Goal: Task Accomplishment & Management: Manage account settings

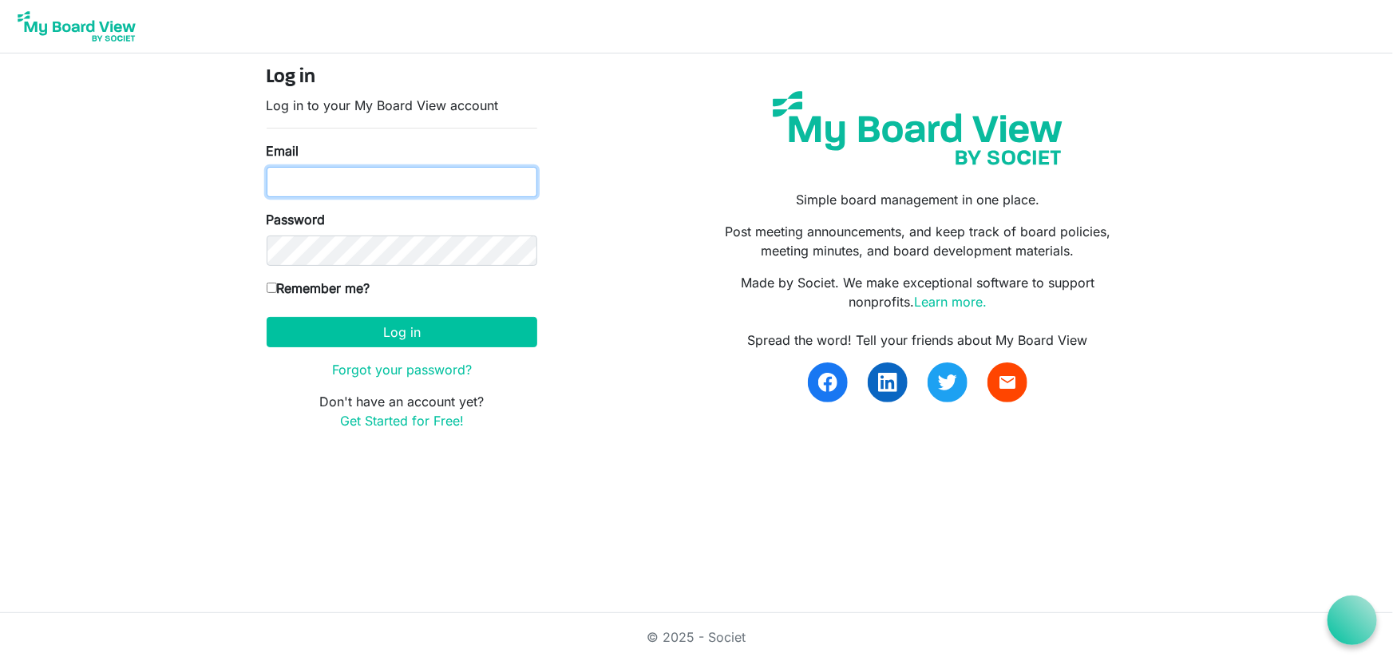
click at [441, 194] on input "Email" at bounding box center [402, 182] width 271 height 30
type input "jack.terrazas@gmail.com"
click at [268, 285] on input "Remember me?" at bounding box center [272, 287] width 10 height 10
checkbox input "true"
click at [415, 415] on link "Get Started for Free!" at bounding box center [402, 421] width 124 height 16
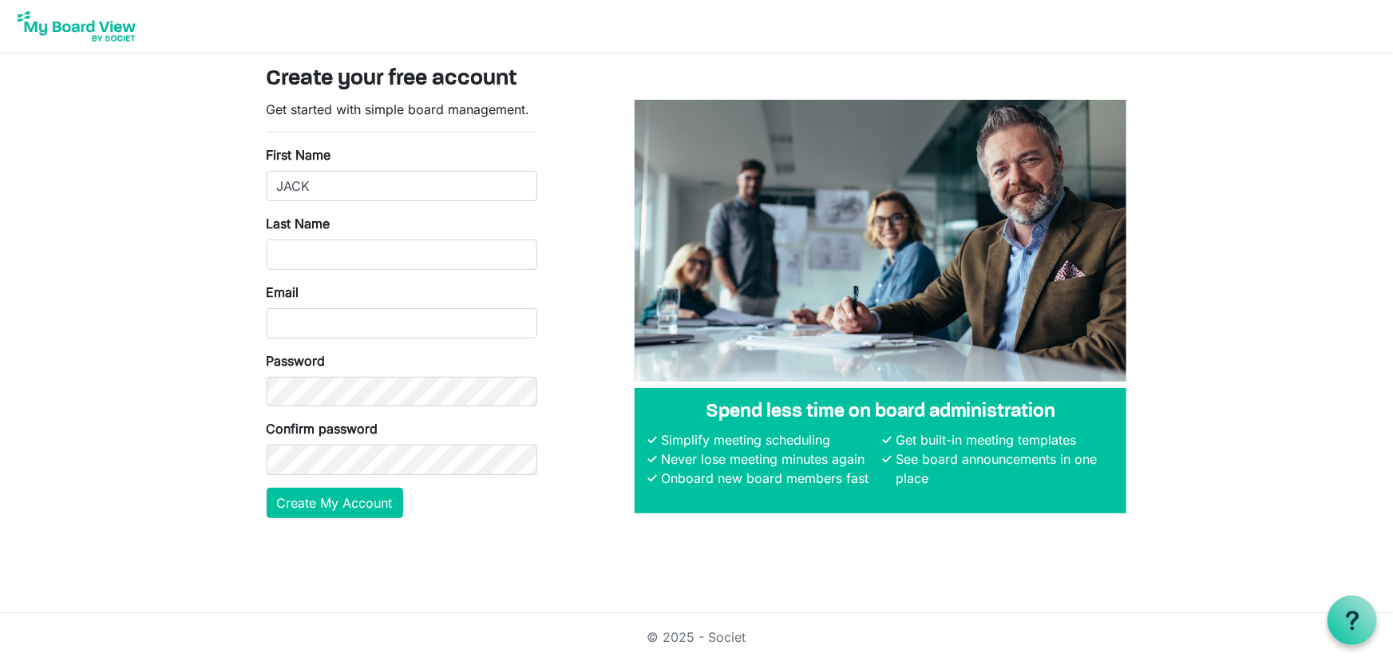
type input "JACK"
type input "TERRAZAS"
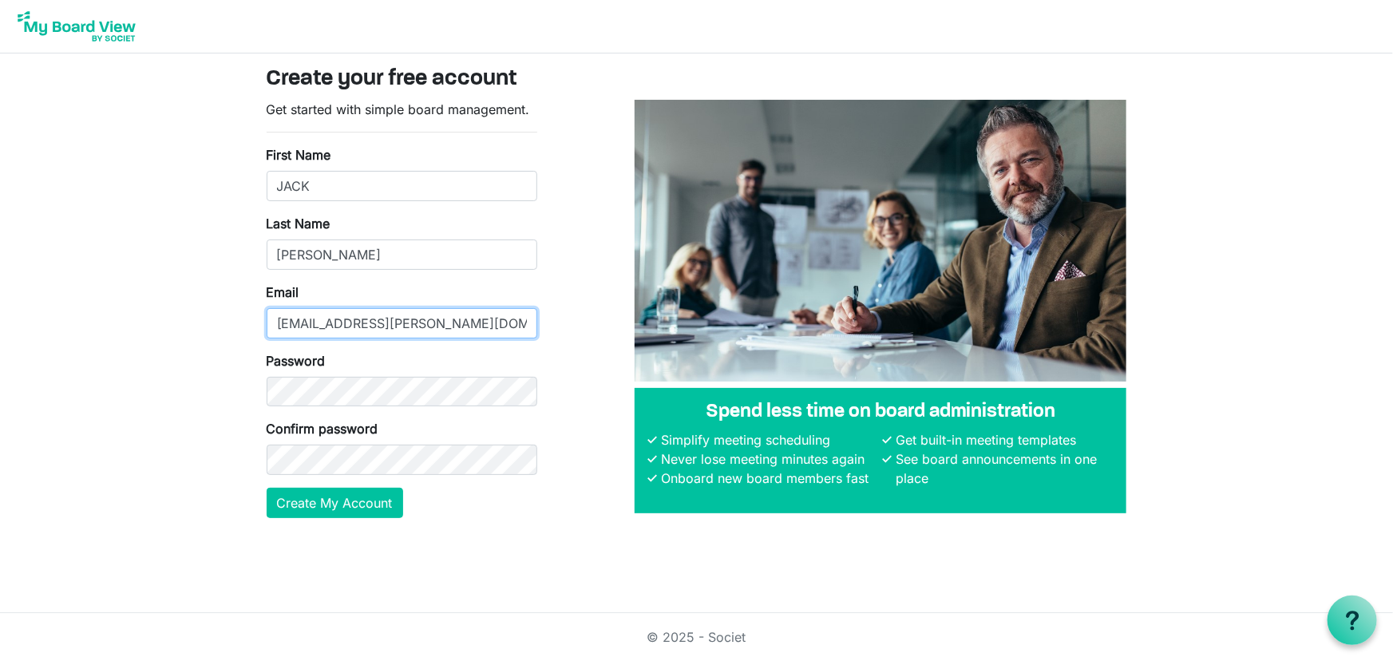
type input "jack.terrazas@gmail.com"
click at [374, 511] on button "Create My Account" at bounding box center [335, 503] width 136 height 30
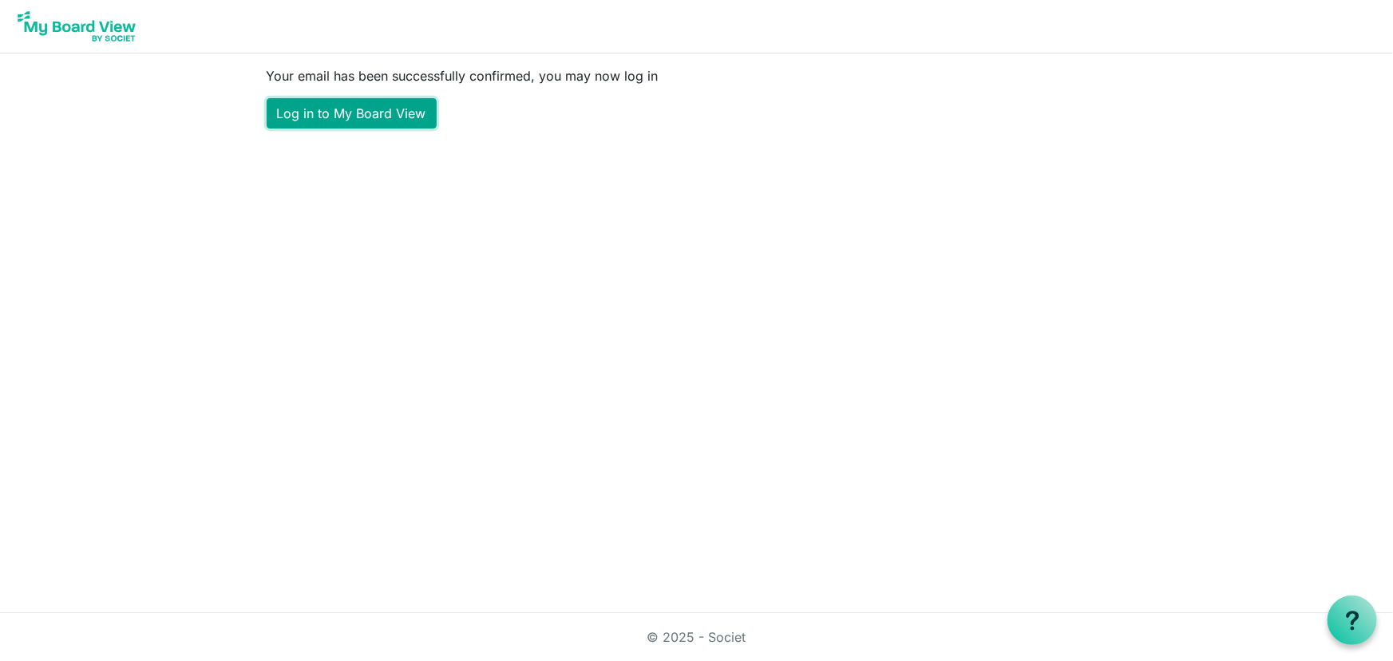
click at [373, 115] on link "Log in to My Board View" at bounding box center [352, 113] width 170 height 30
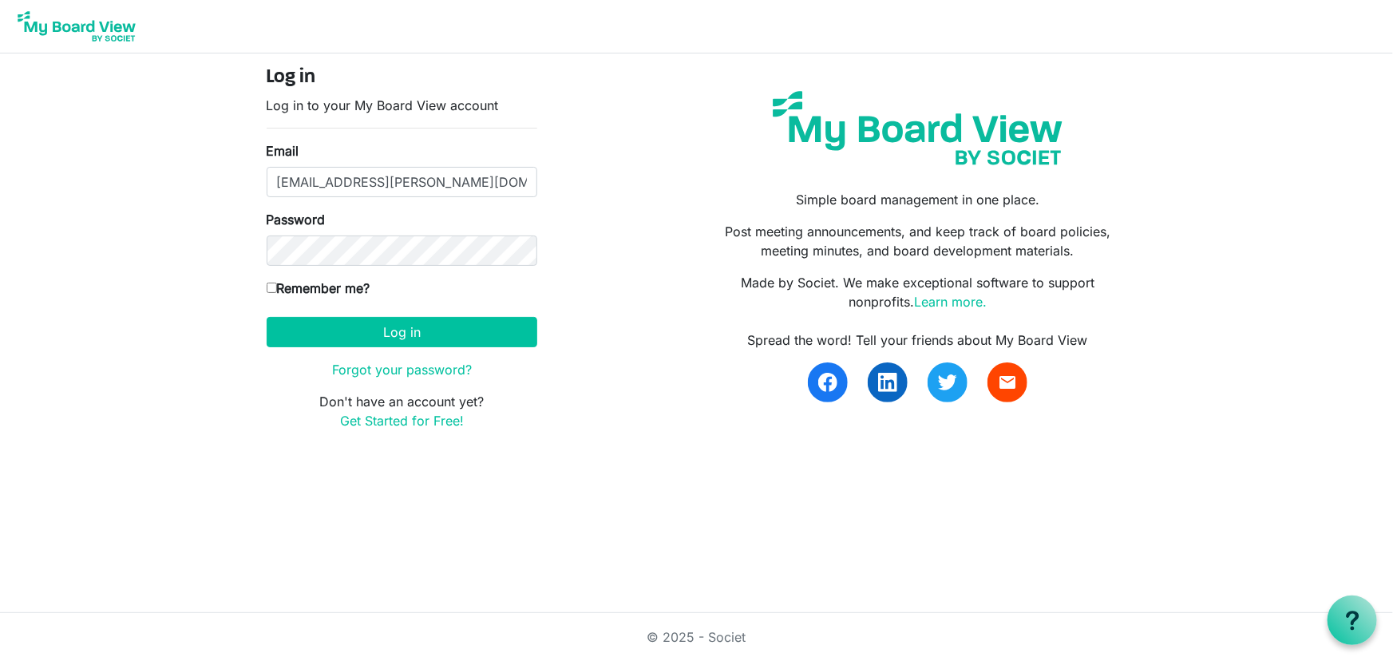
click at [270, 283] on input "Remember me?" at bounding box center [272, 287] width 10 height 10
checkbox input "true"
click at [417, 334] on button "Log in" at bounding box center [402, 332] width 271 height 30
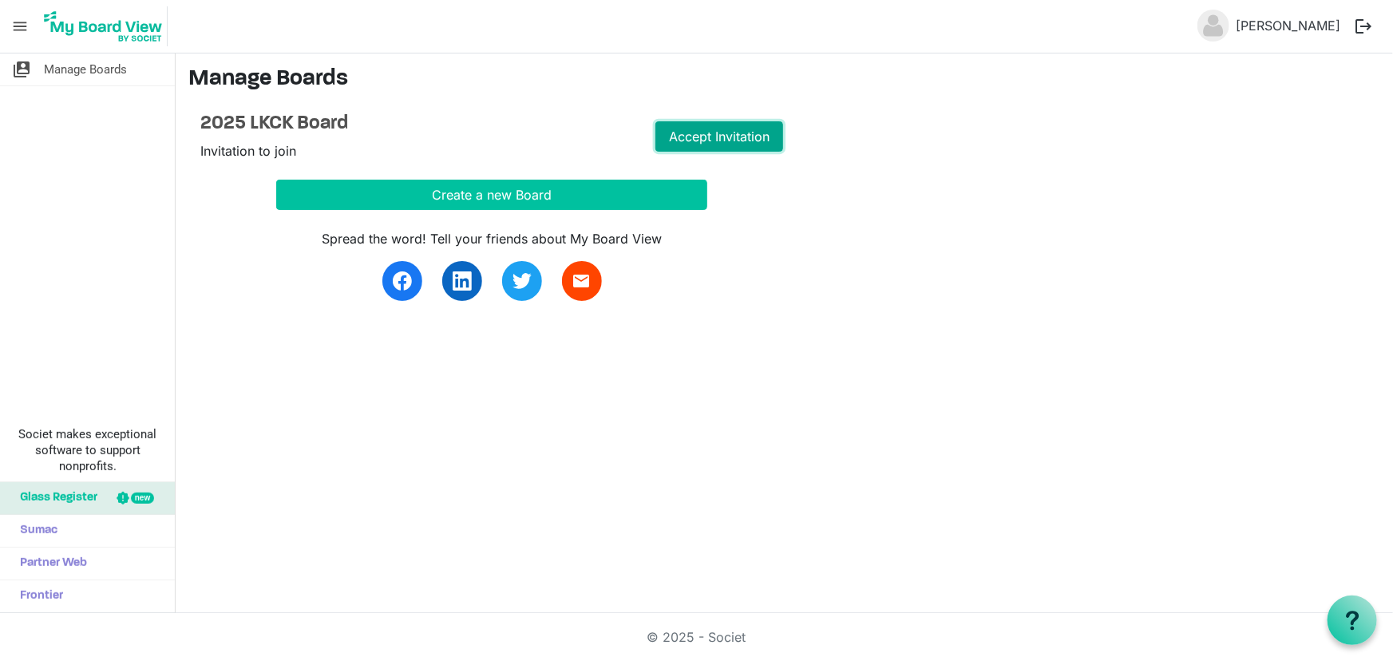
click at [732, 136] on link "Accept Invitation" at bounding box center [719, 136] width 128 height 30
click at [735, 135] on link "Go to Board" at bounding box center [719, 136] width 128 height 30
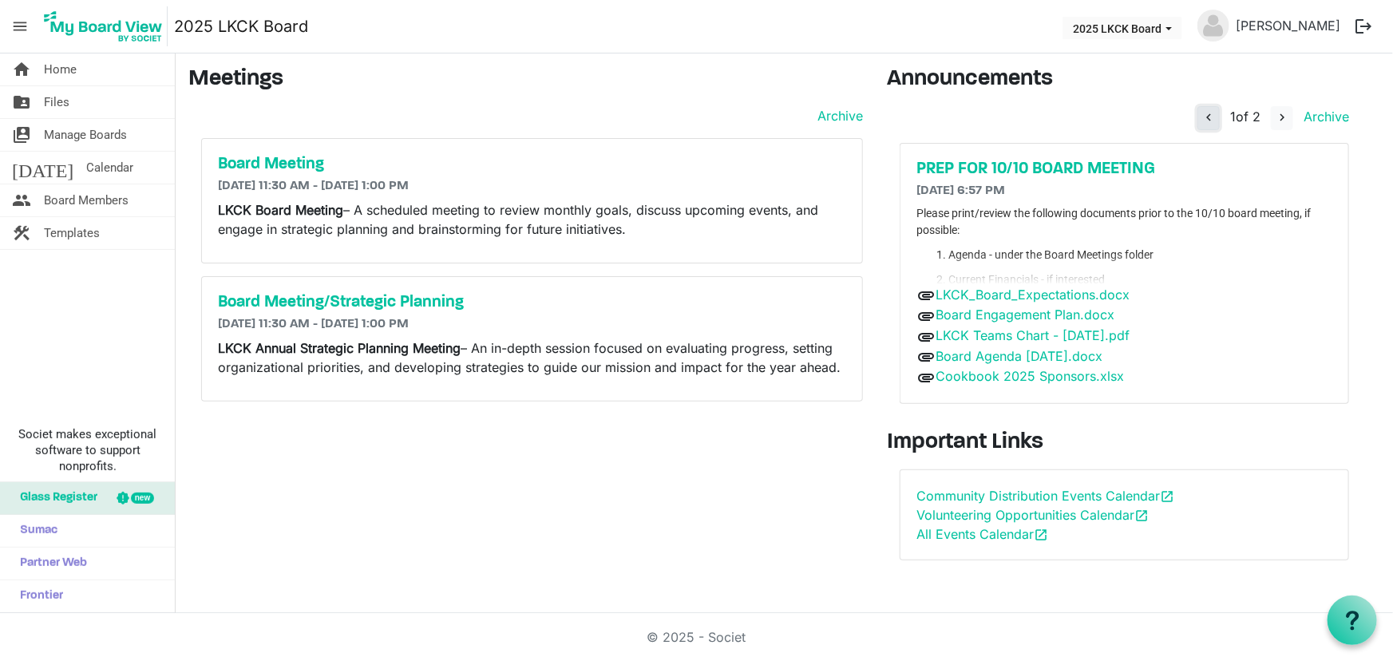
click at [1201, 116] on span "navigate_before" at bounding box center [1208, 117] width 14 height 14
click at [1022, 167] on h5 "PREP FOR 10/10 BOARD MEETING" at bounding box center [1124, 169] width 416 height 19
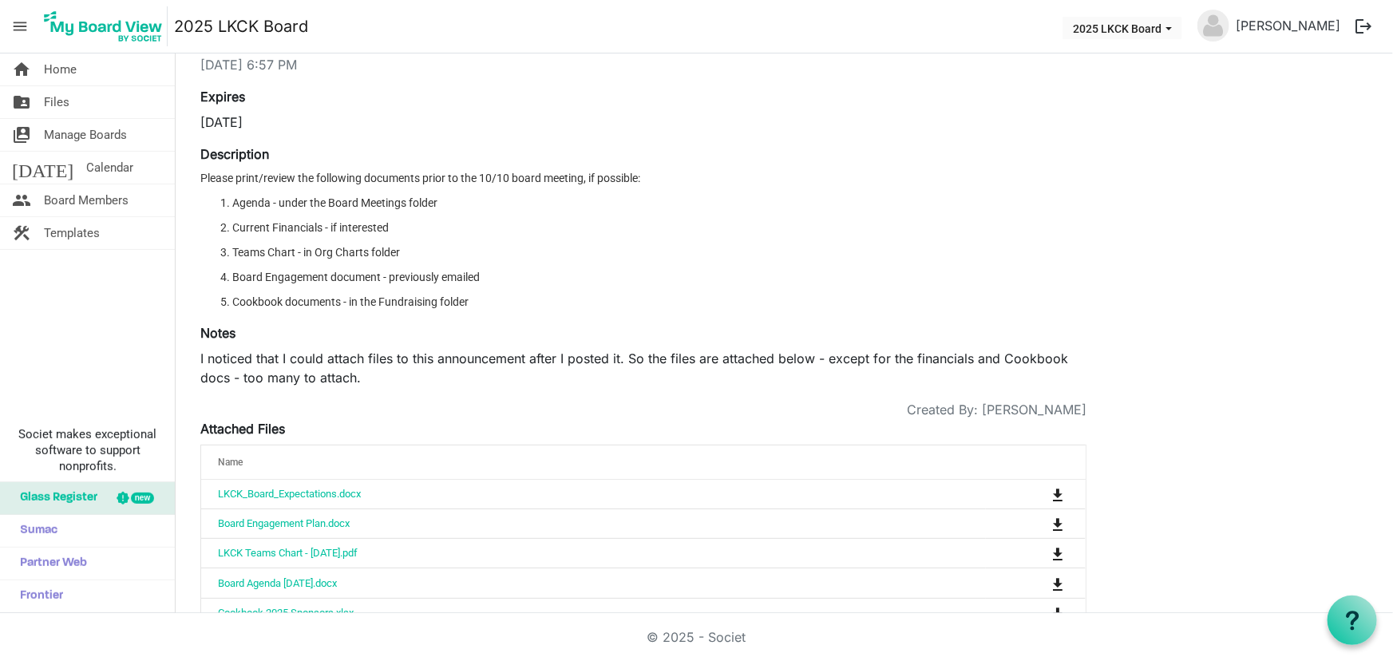
scroll to position [134, 0]
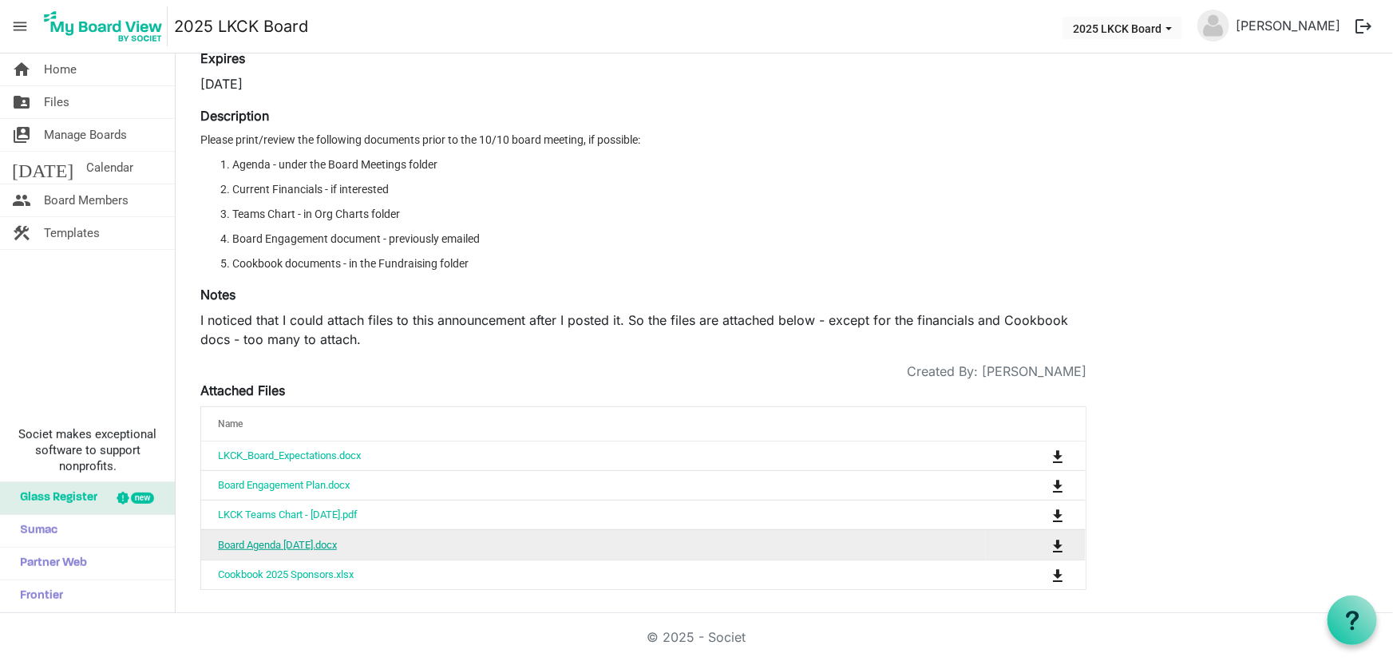
click at [318, 542] on link "Board Agenda [DATE].docx" at bounding box center [277, 545] width 119 height 12
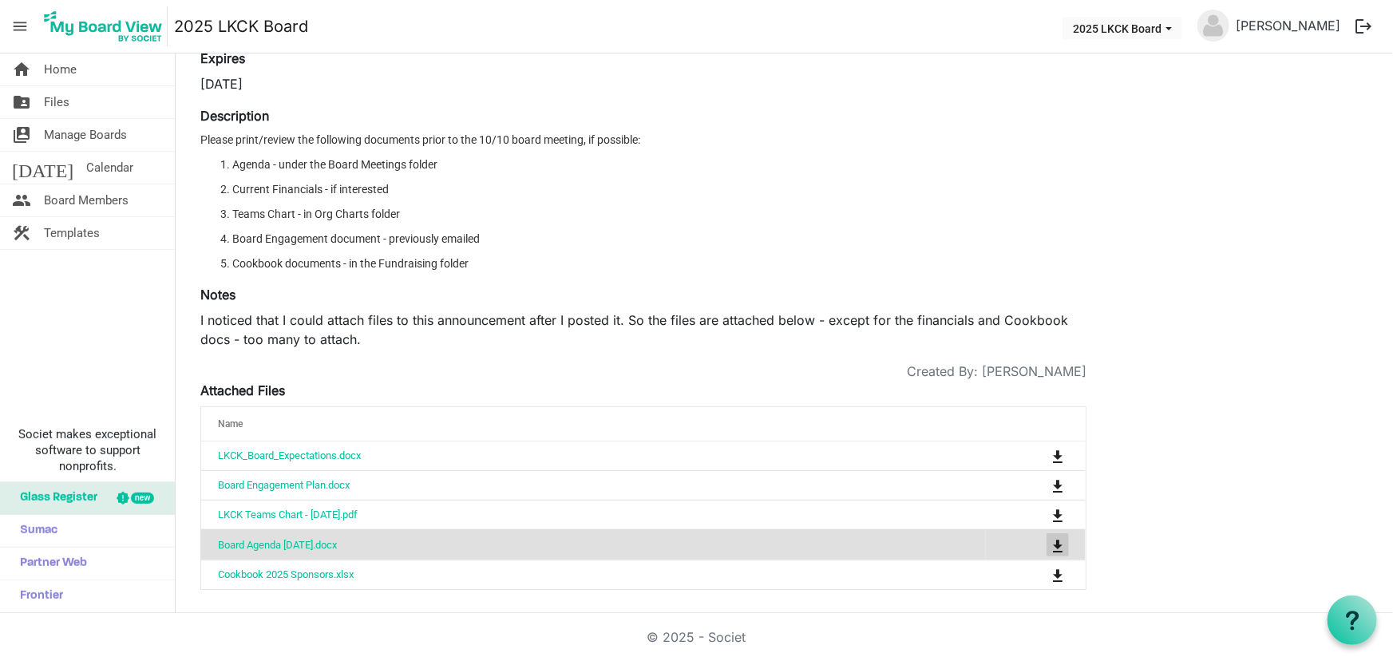
click at [1058, 540] on span "is Command column column header" at bounding box center [1058, 545] width 10 height 13
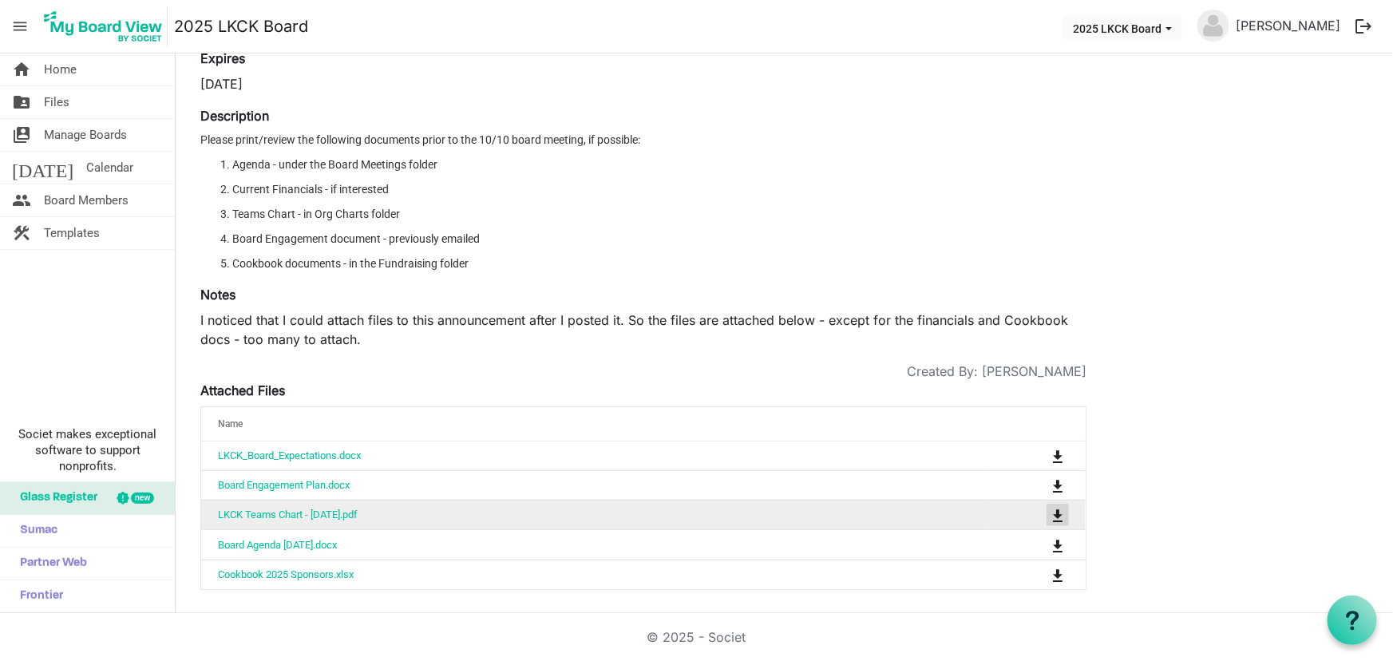
click at [1058, 515] on span "is Command column column header" at bounding box center [1058, 515] width 10 height 13
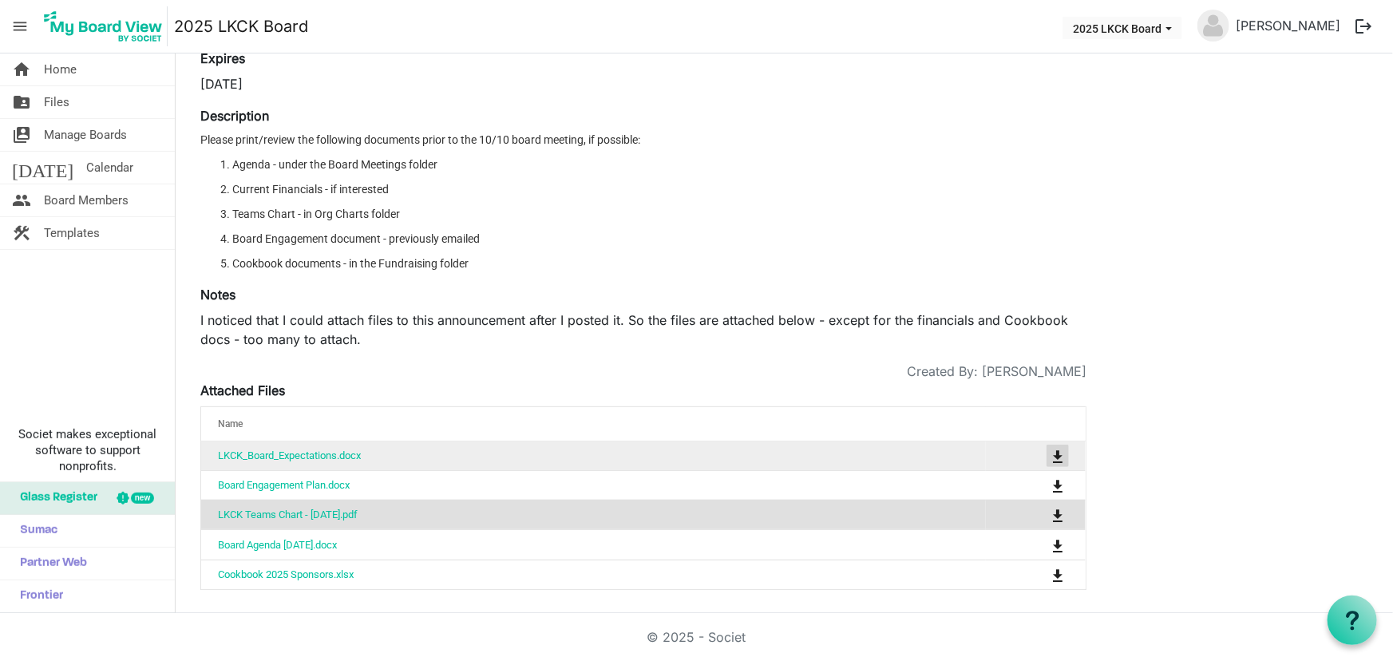
click at [1060, 450] on span "is Command column column header" at bounding box center [1058, 456] width 10 height 13
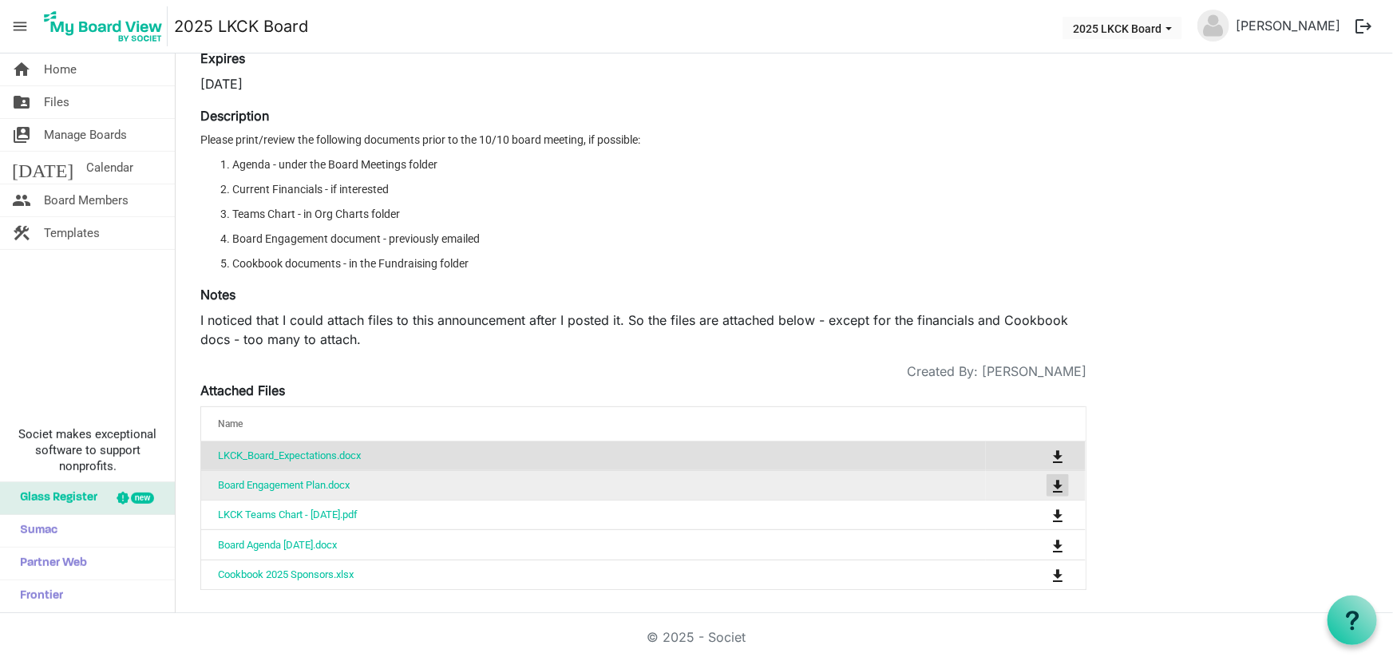
click at [1054, 484] on span "is Command column column header" at bounding box center [1058, 486] width 10 height 13
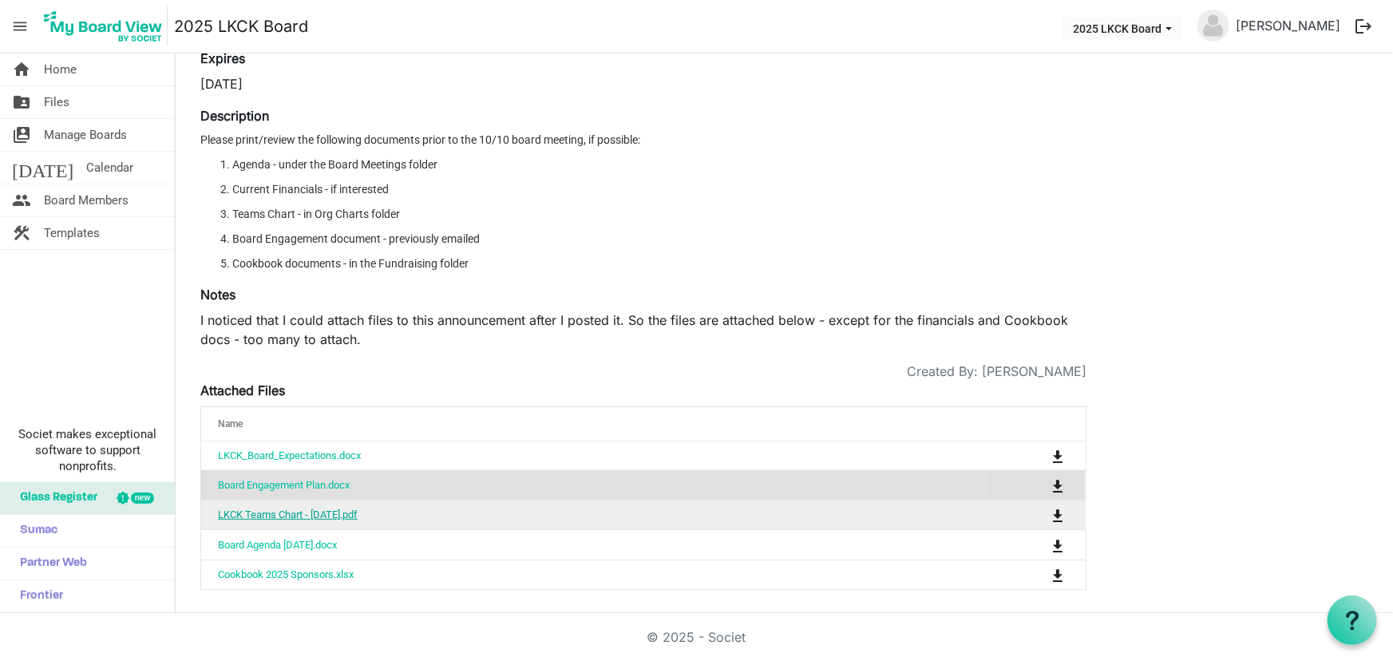
click at [353, 515] on link "LKCK Teams Chart - October 2025.pdf" at bounding box center [288, 514] width 140 height 12
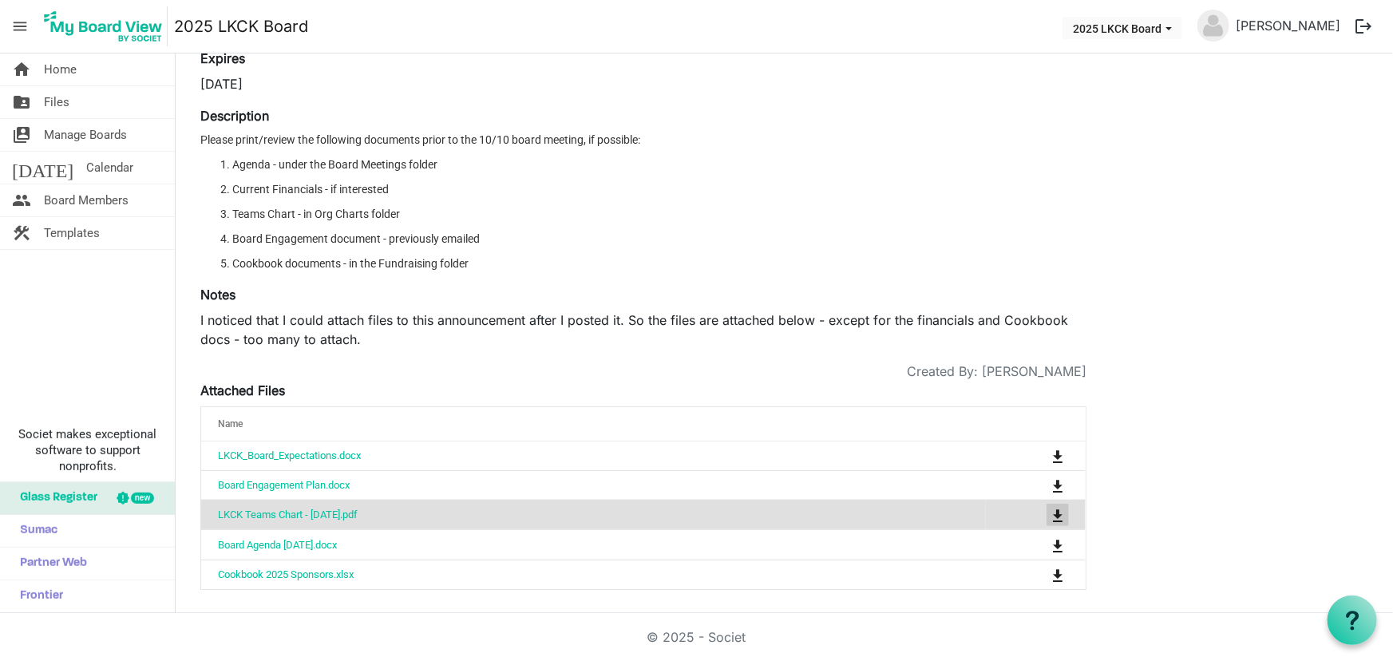
click at [1061, 511] on span "is Command column column header" at bounding box center [1058, 515] width 10 height 13
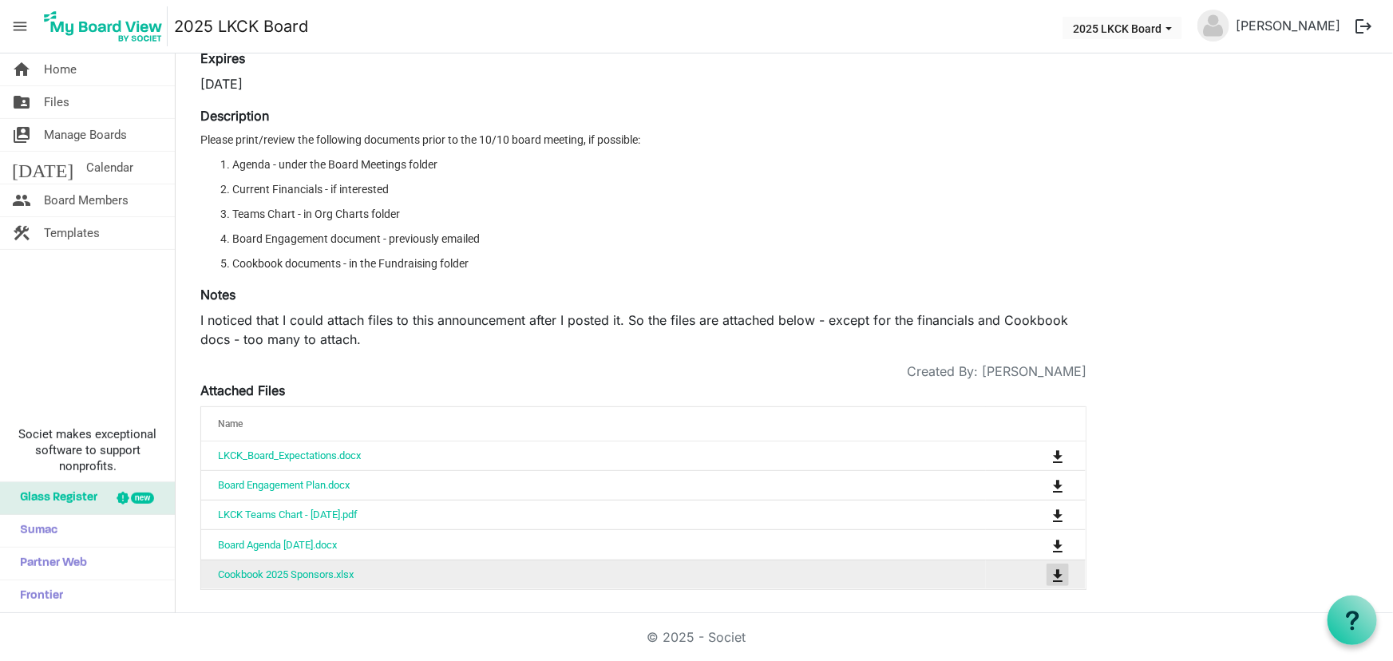
click at [1059, 572] on span "is Command column column header" at bounding box center [1058, 575] width 10 height 13
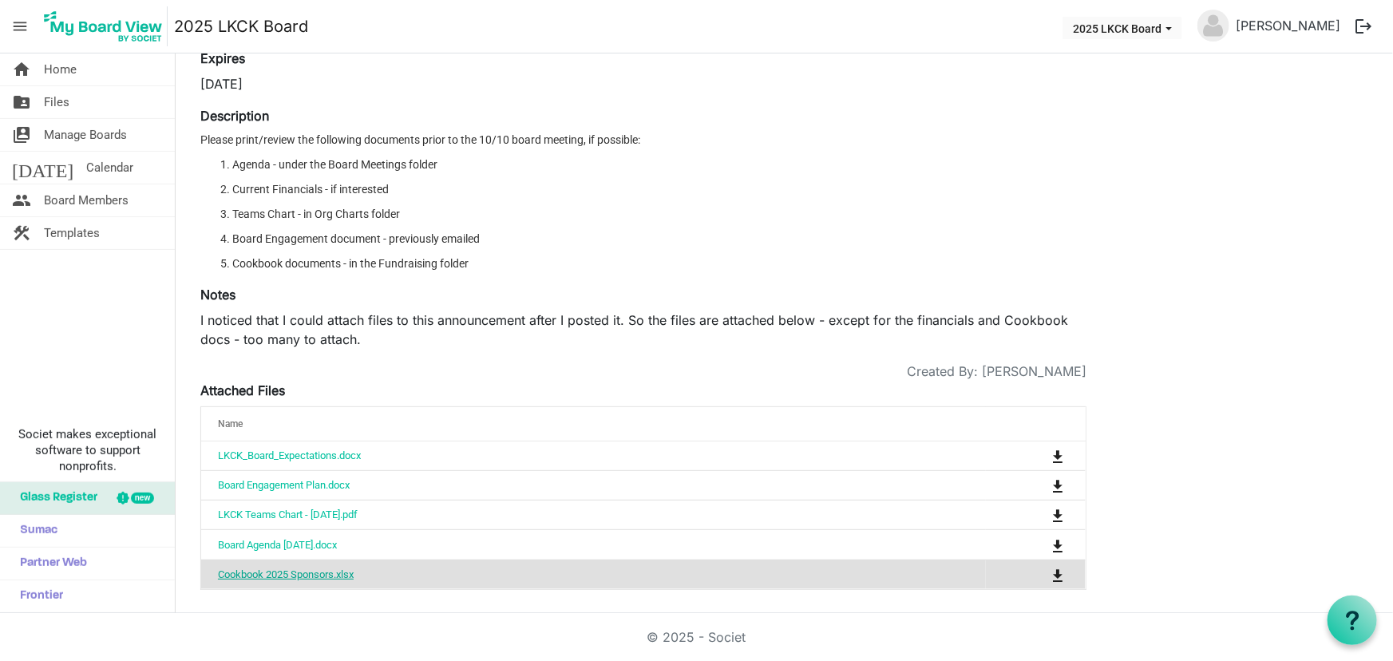
click at [274, 571] on link "Cookbook 2025 Sponsors.xlsx" at bounding box center [286, 574] width 136 height 12
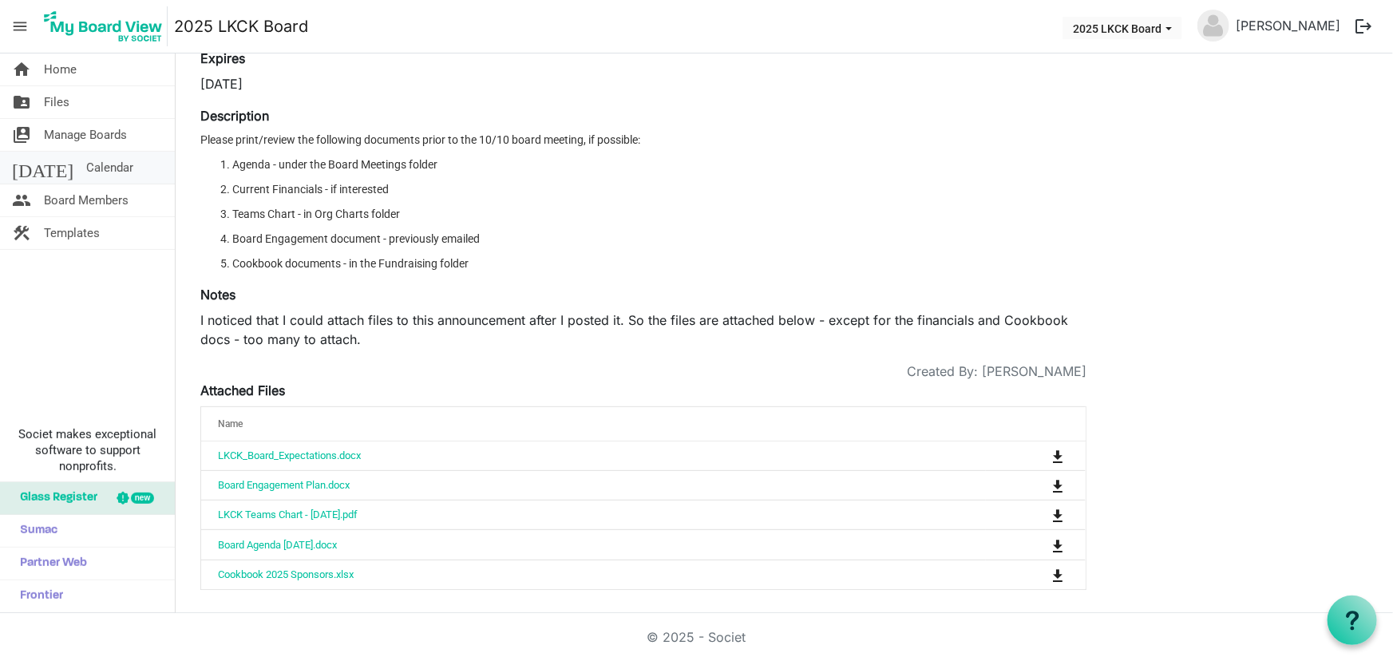
click at [86, 166] on span "Calendar" at bounding box center [109, 168] width 47 height 32
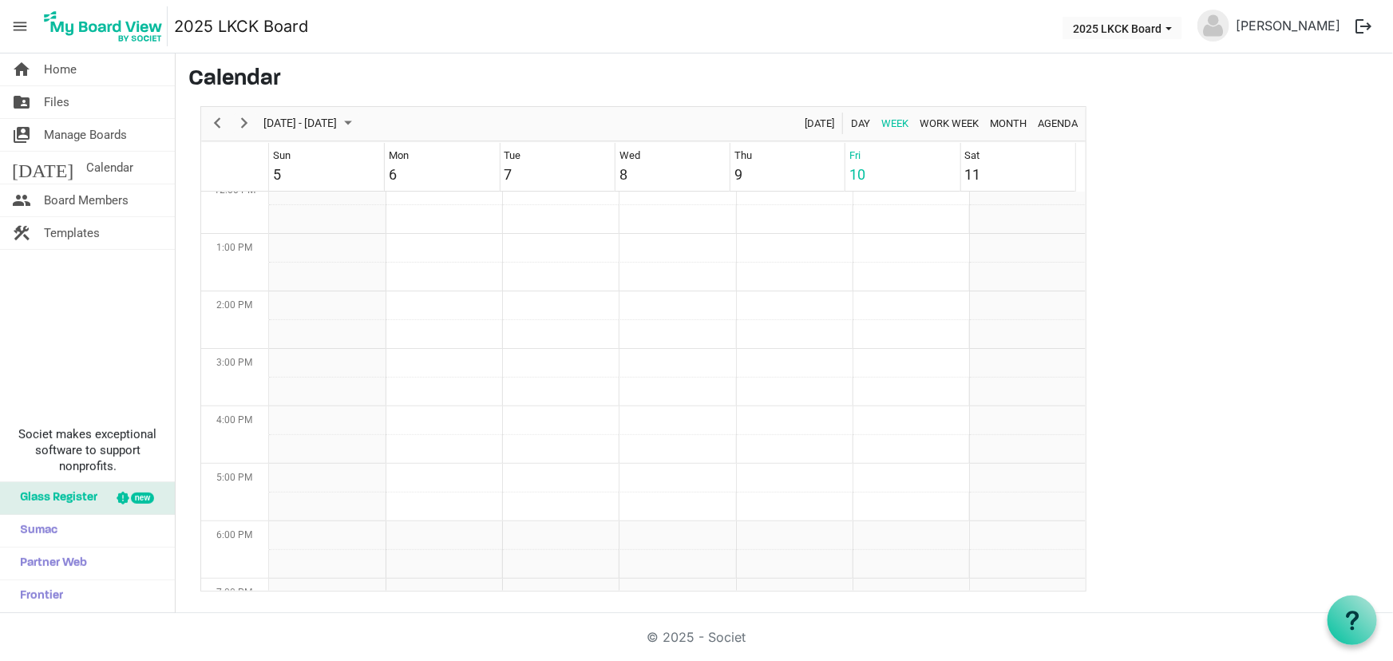
scroll to position [697, 0]
click at [247, 119] on span "Next" at bounding box center [244, 123] width 19 height 20
click at [1009, 116] on span "Month" at bounding box center [1008, 123] width 40 height 20
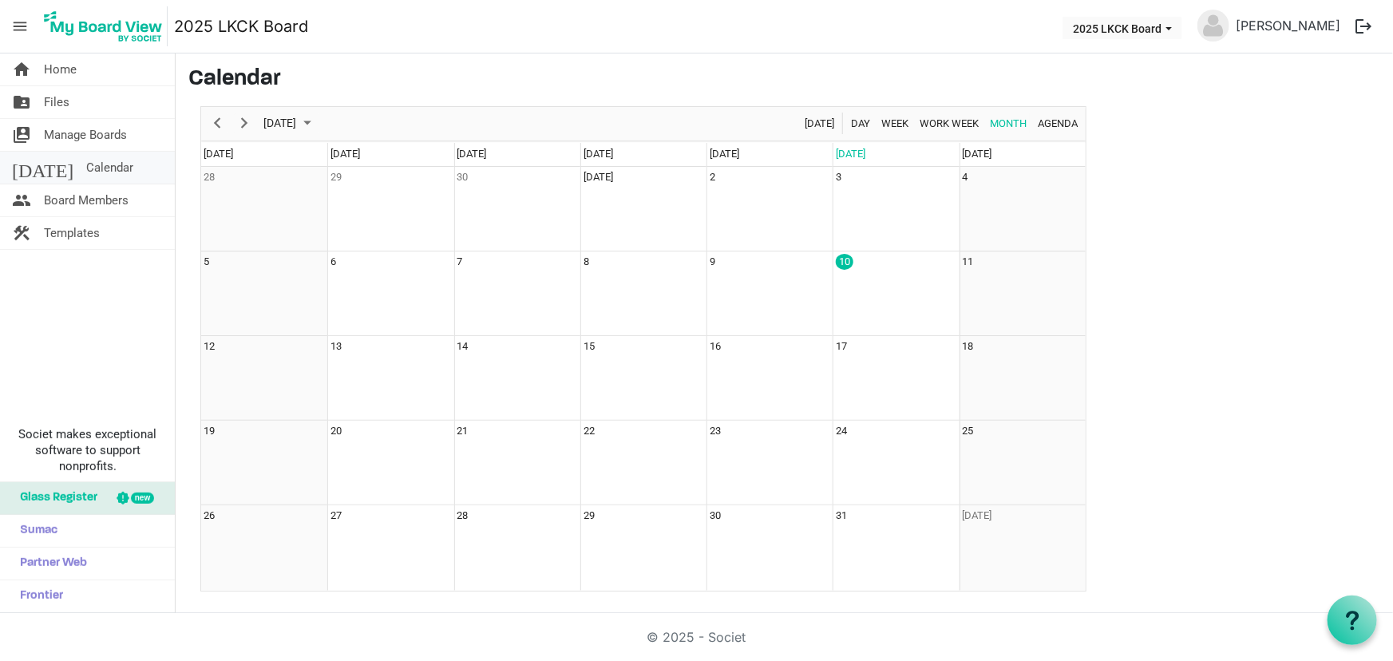
click at [86, 168] on span "Calendar" at bounding box center [109, 168] width 47 height 32
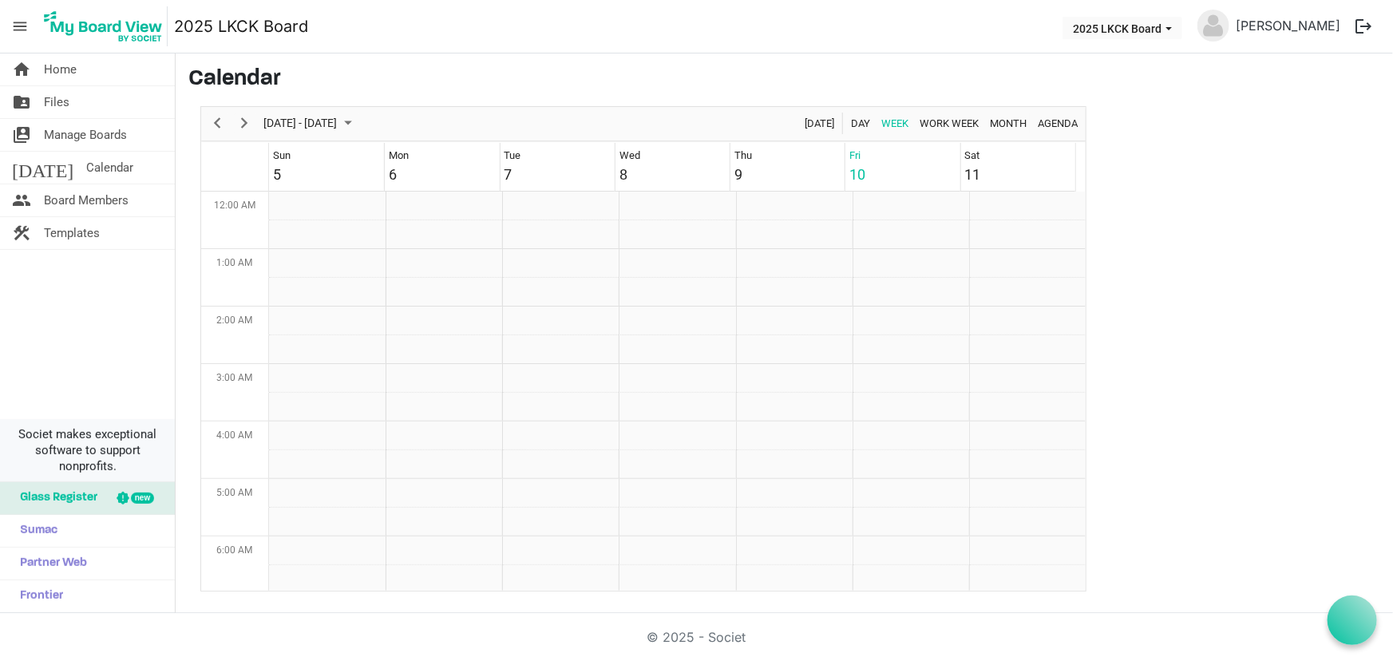
scroll to position [517, 0]
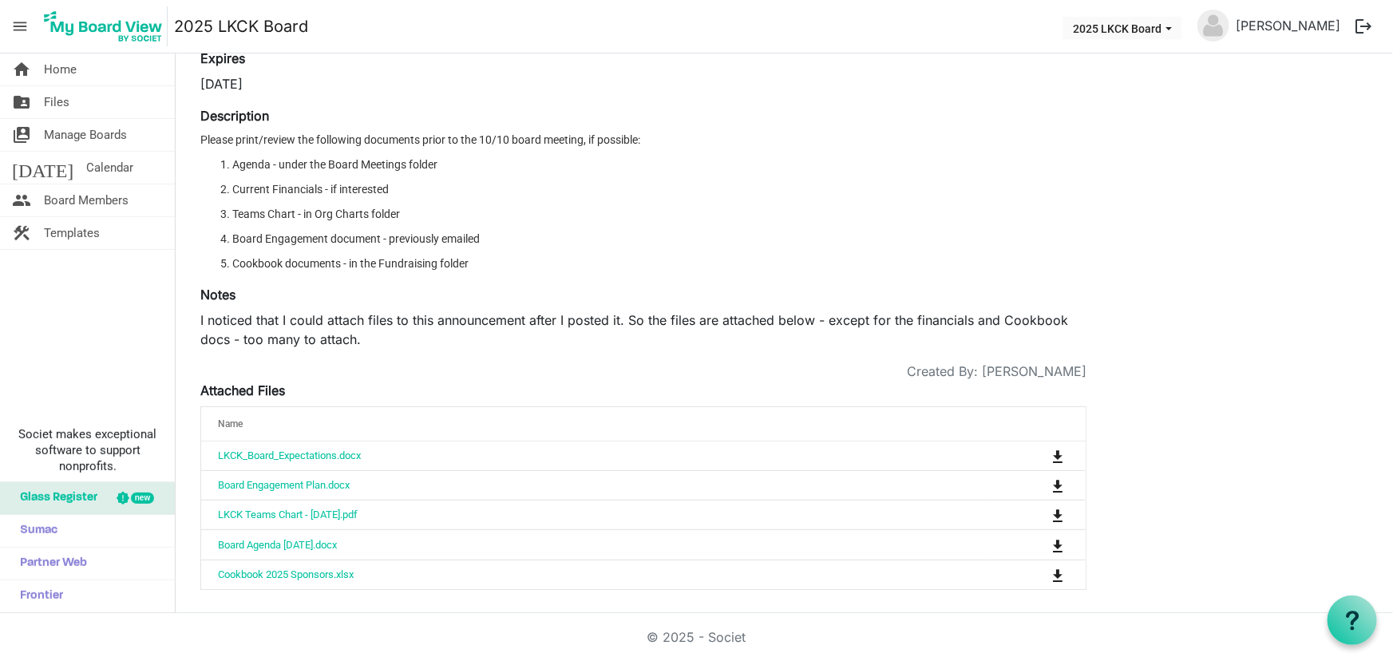
scroll to position [85, 0]
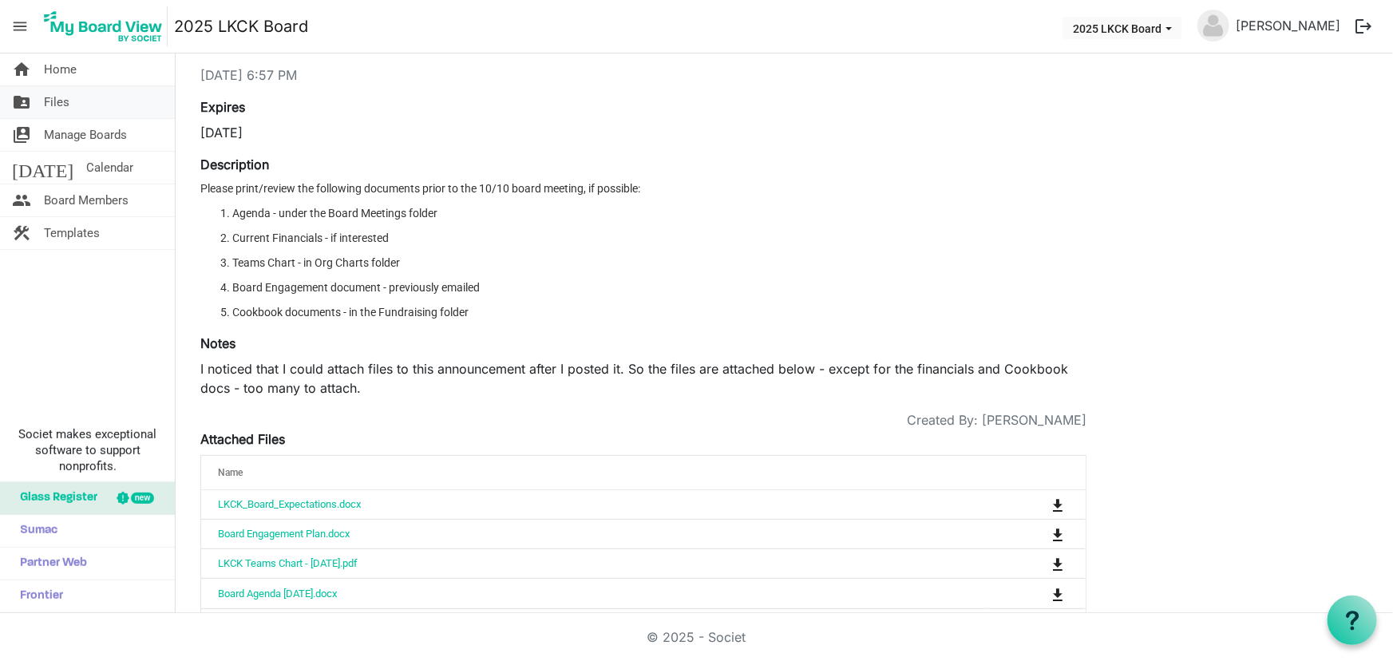
click at [50, 95] on span "Files" at bounding box center [57, 102] width 26 height 32
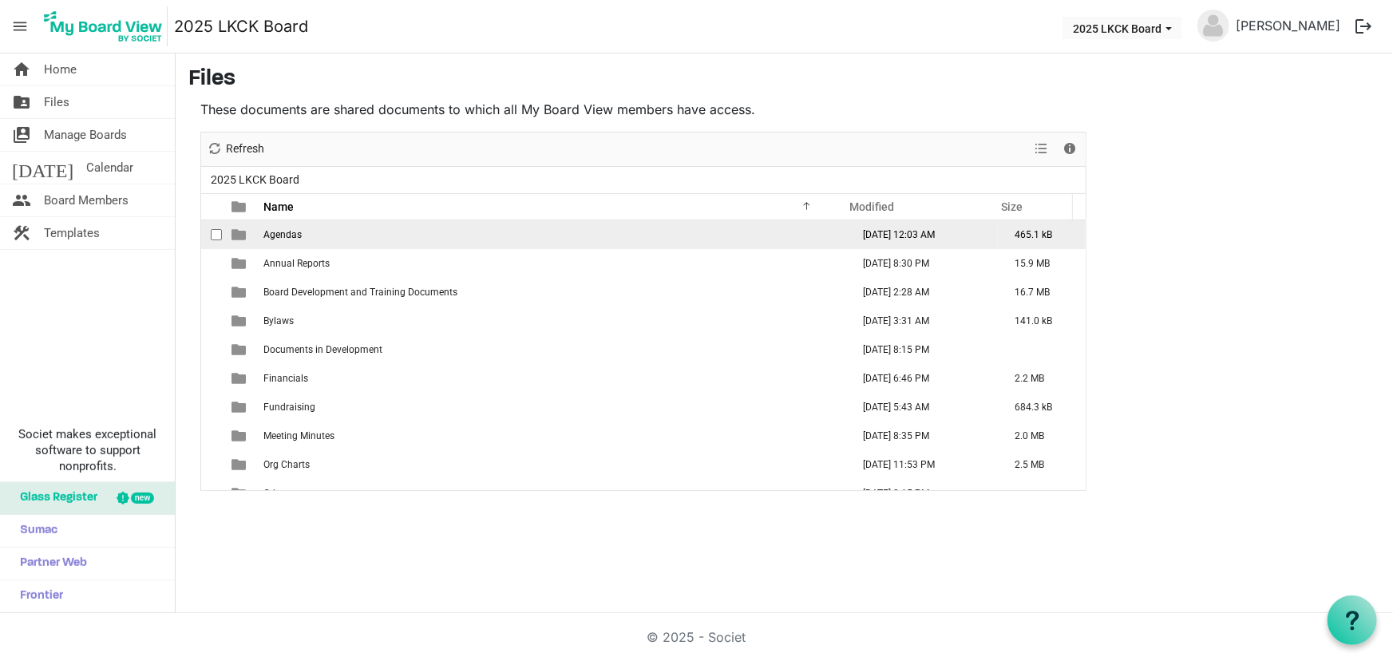
click at [301, 233] on td "Agendas" at bounding box center [552, 234] width 587 height 29
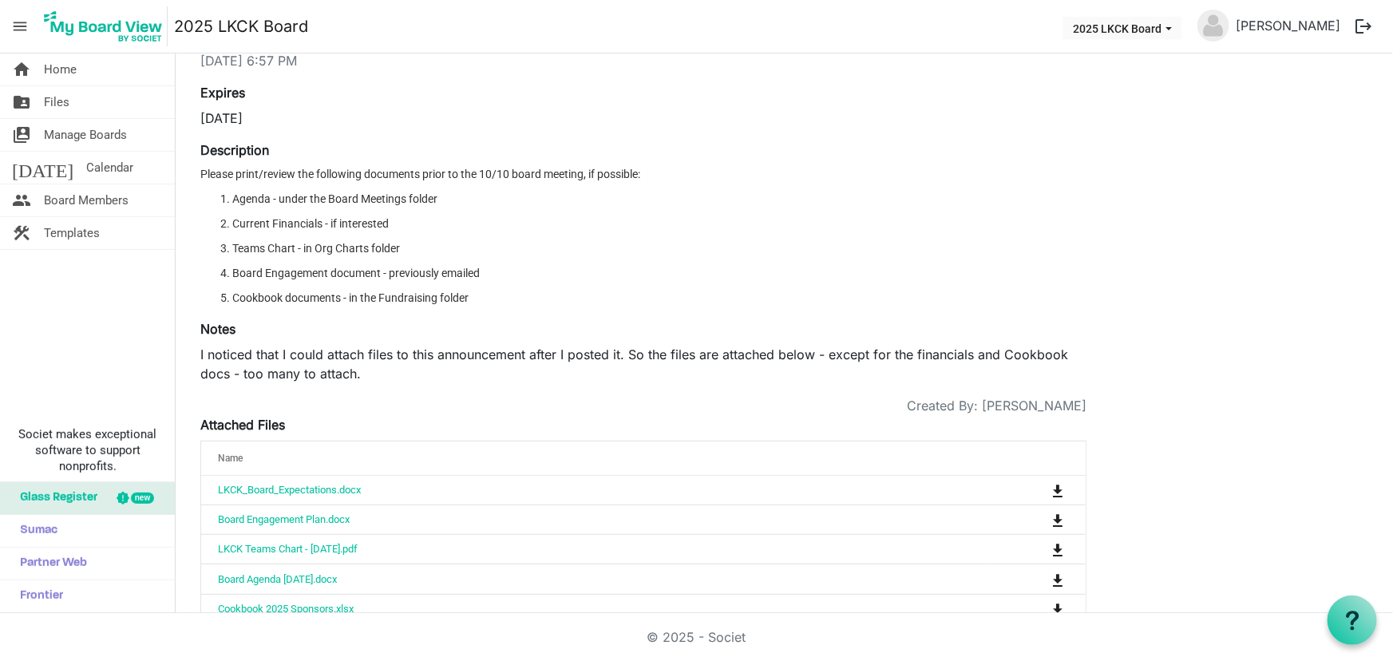
scroll to position [134, 0]
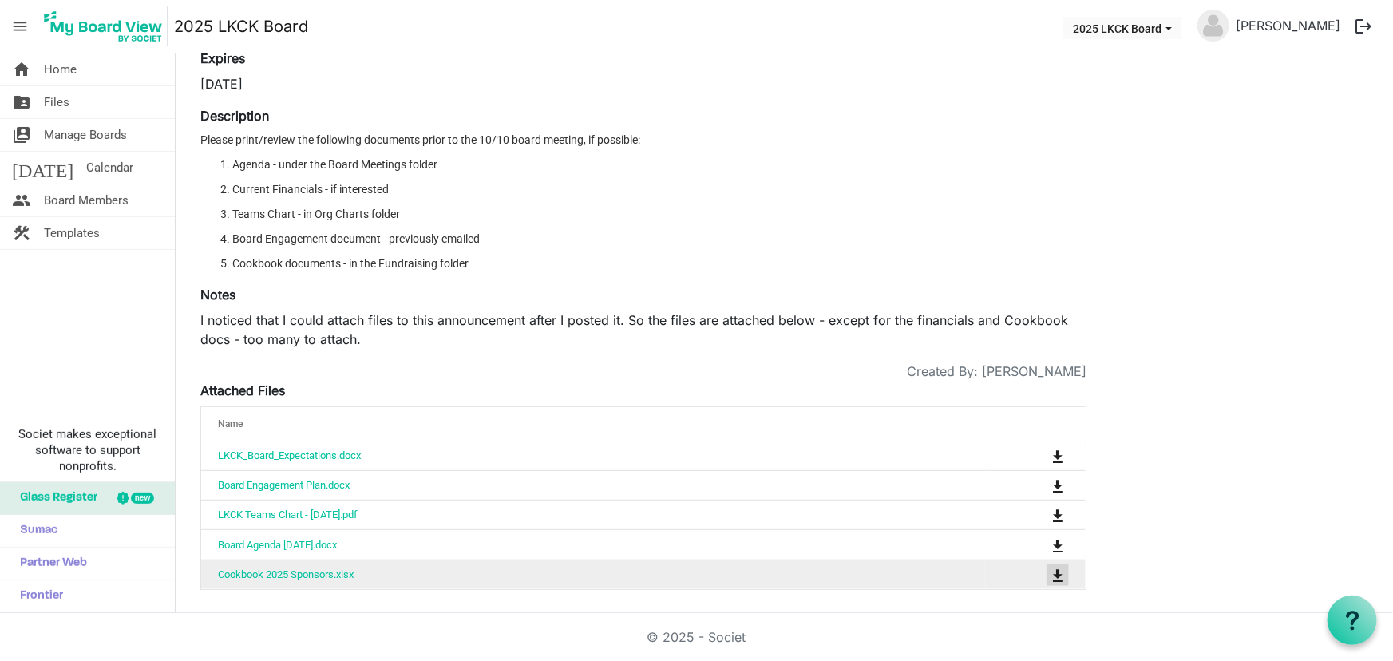
click at [1058, 571] on span "is Command column column header" at bounding box center [1058, 575] width 10 height 13
